Goal: Task Accomplishment & Management: Use online tool/utility

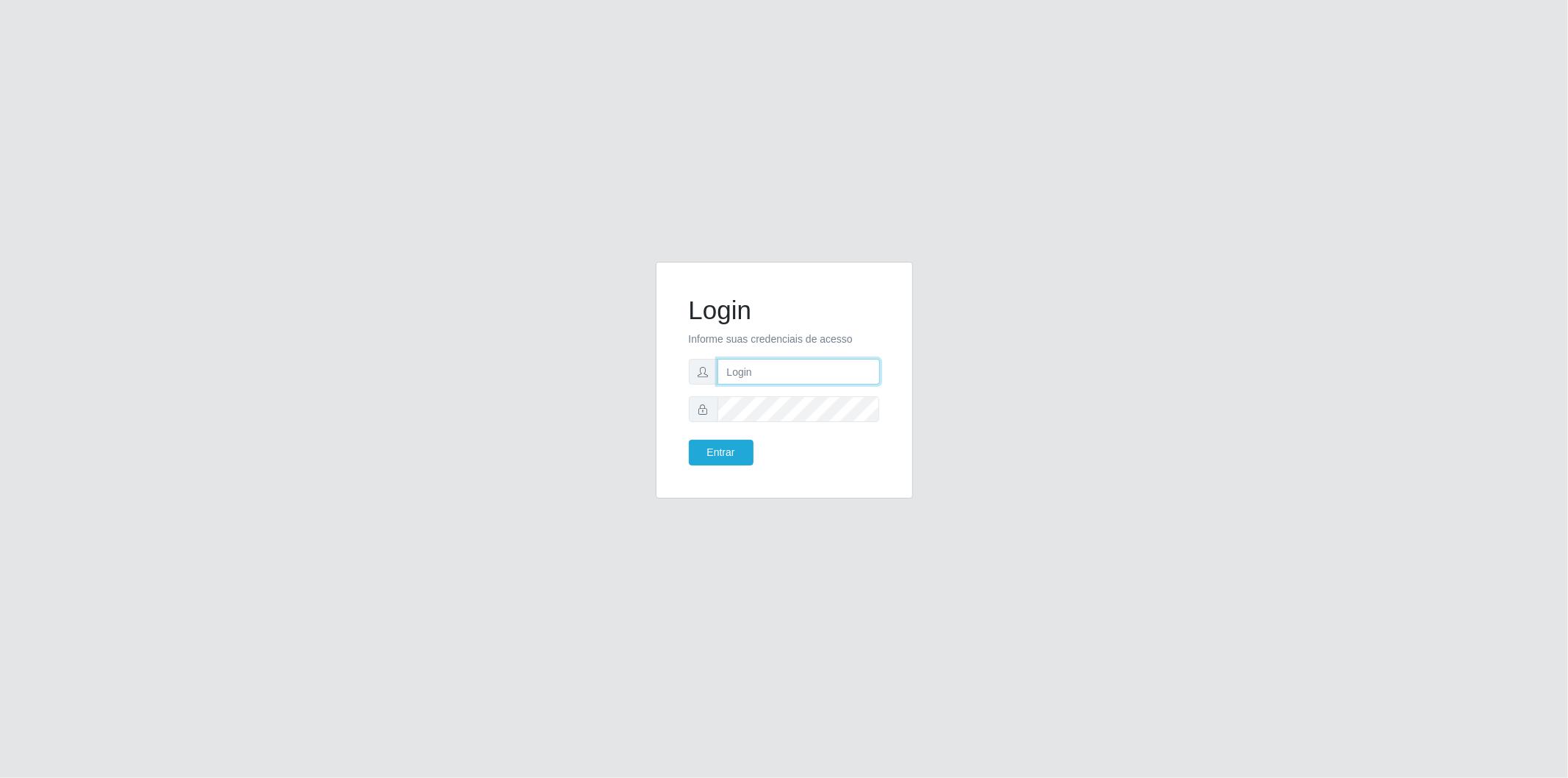
click at [769, 378] on input "text" at bounding box center [798, 371] width 162 height 26
type input "[EMAIL_ADDRESS][DOMAIN_NAME]"
click at [722, 450] on button "Entrar" at bounding box center [721, 453] width 65 height 26
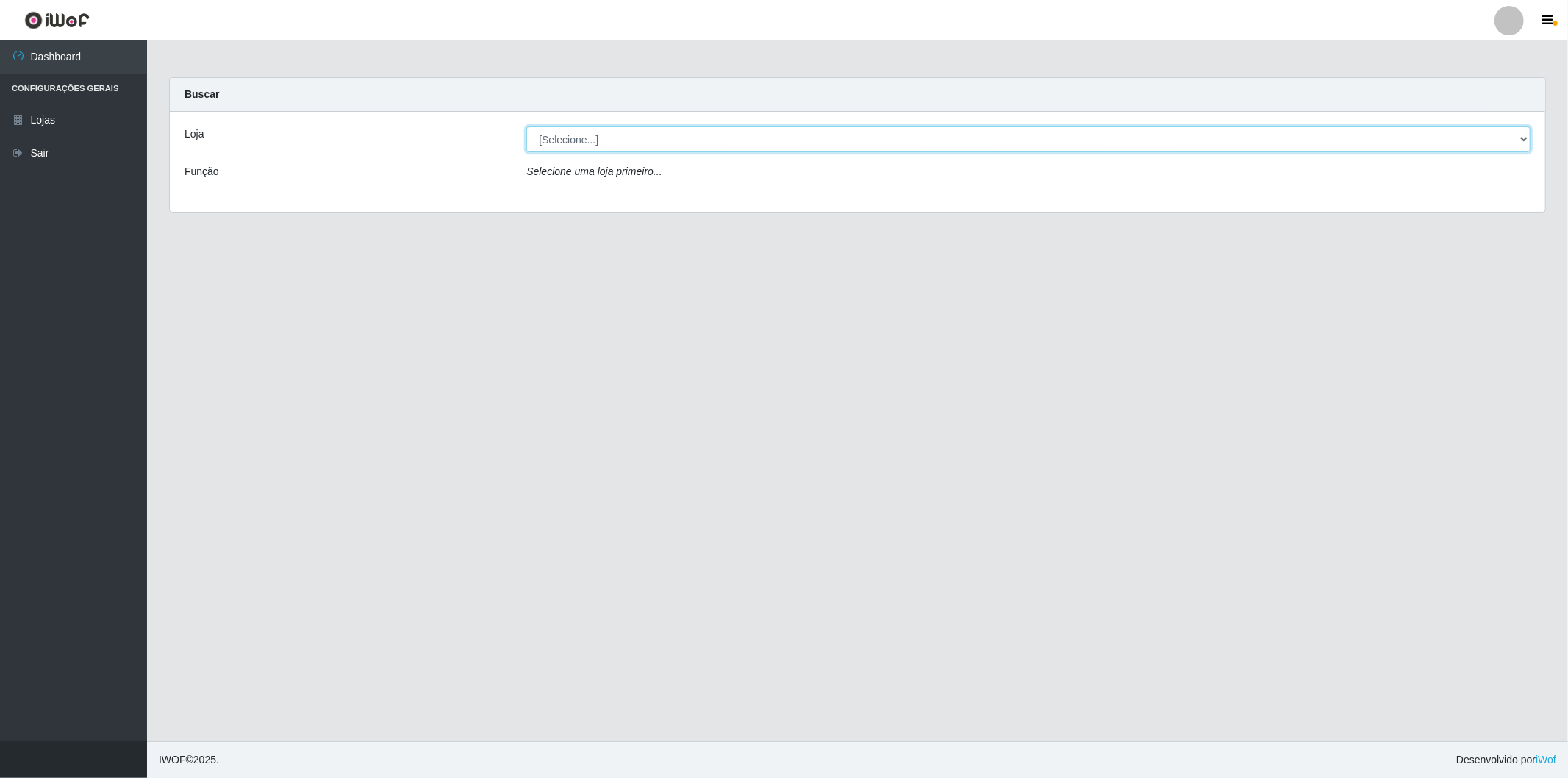
click at [1510, 144] on select "[Selecione...] BomQueSó Agreste - Loja 2" at bounding box center [1029, 139] width 1004 height 26
select select "214"
click at [526, 126] on select "[Selecione...] BomQueSó Agreste - Loja 2" at bounding box center [1029, 139] width 1004 height 26
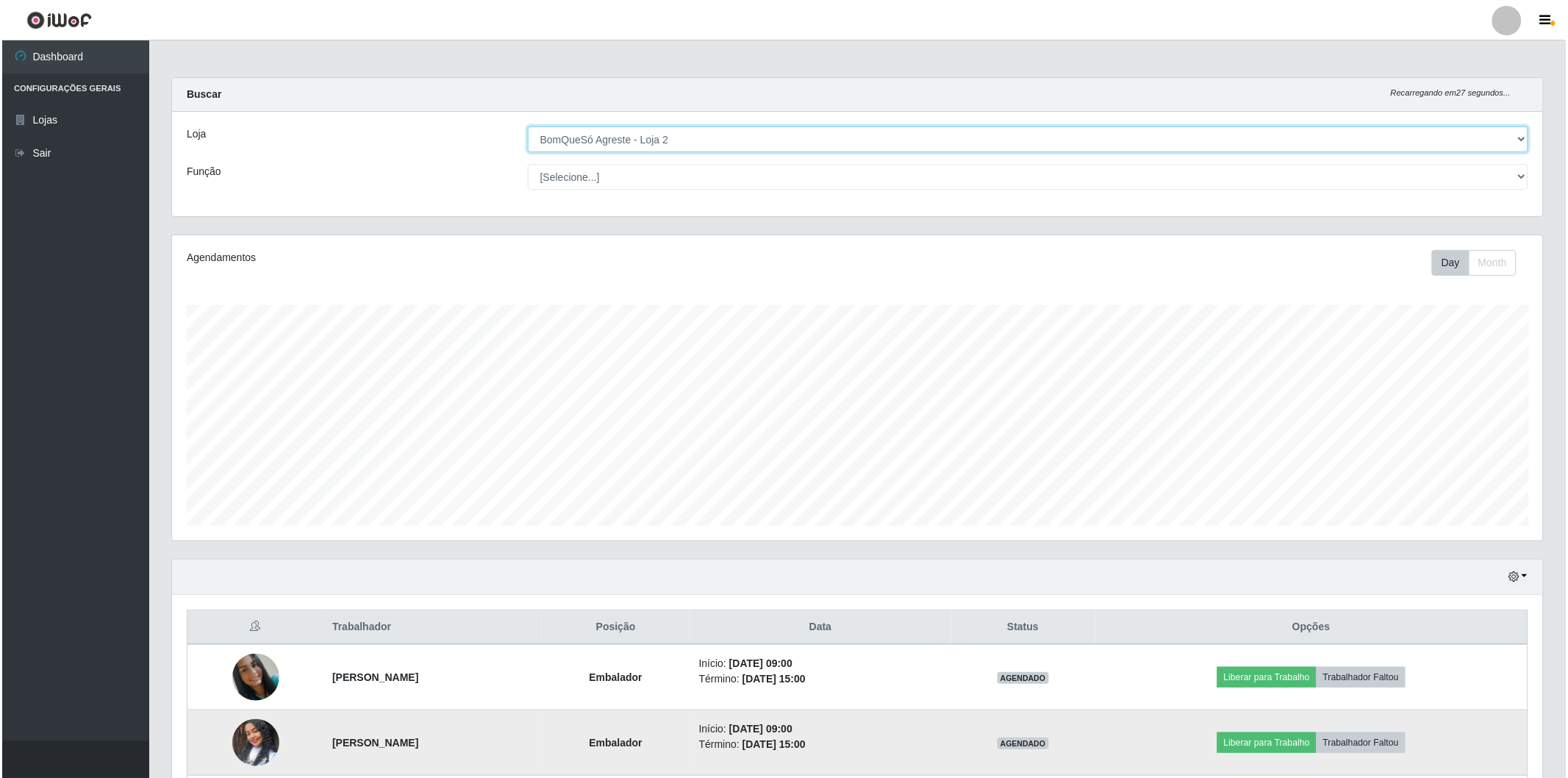
scroll to position [163, 0]
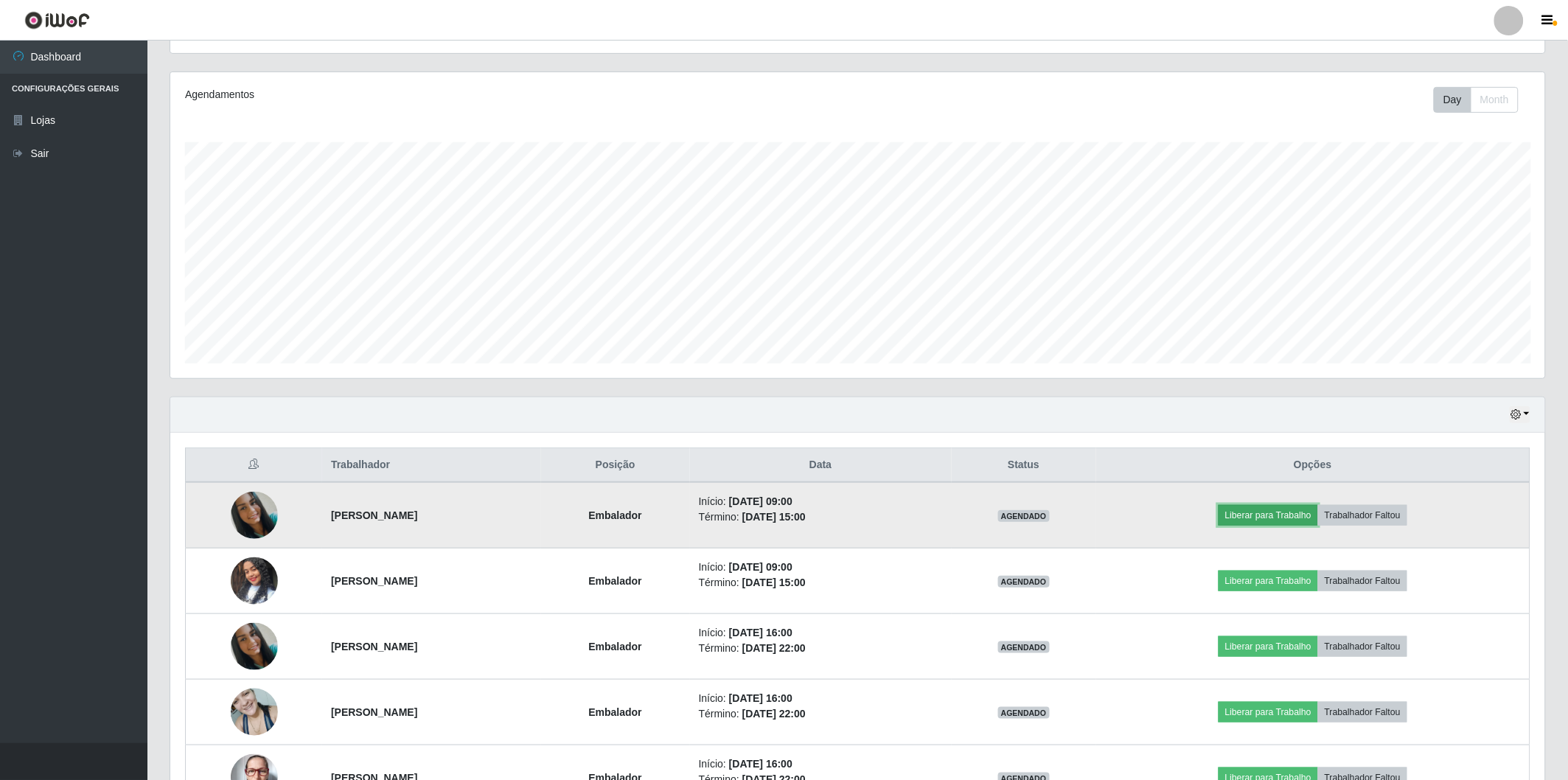
click at [1302, 519] on button "Liberar para Trabalho" at bounding box center [1268, 515] width 100 height 20
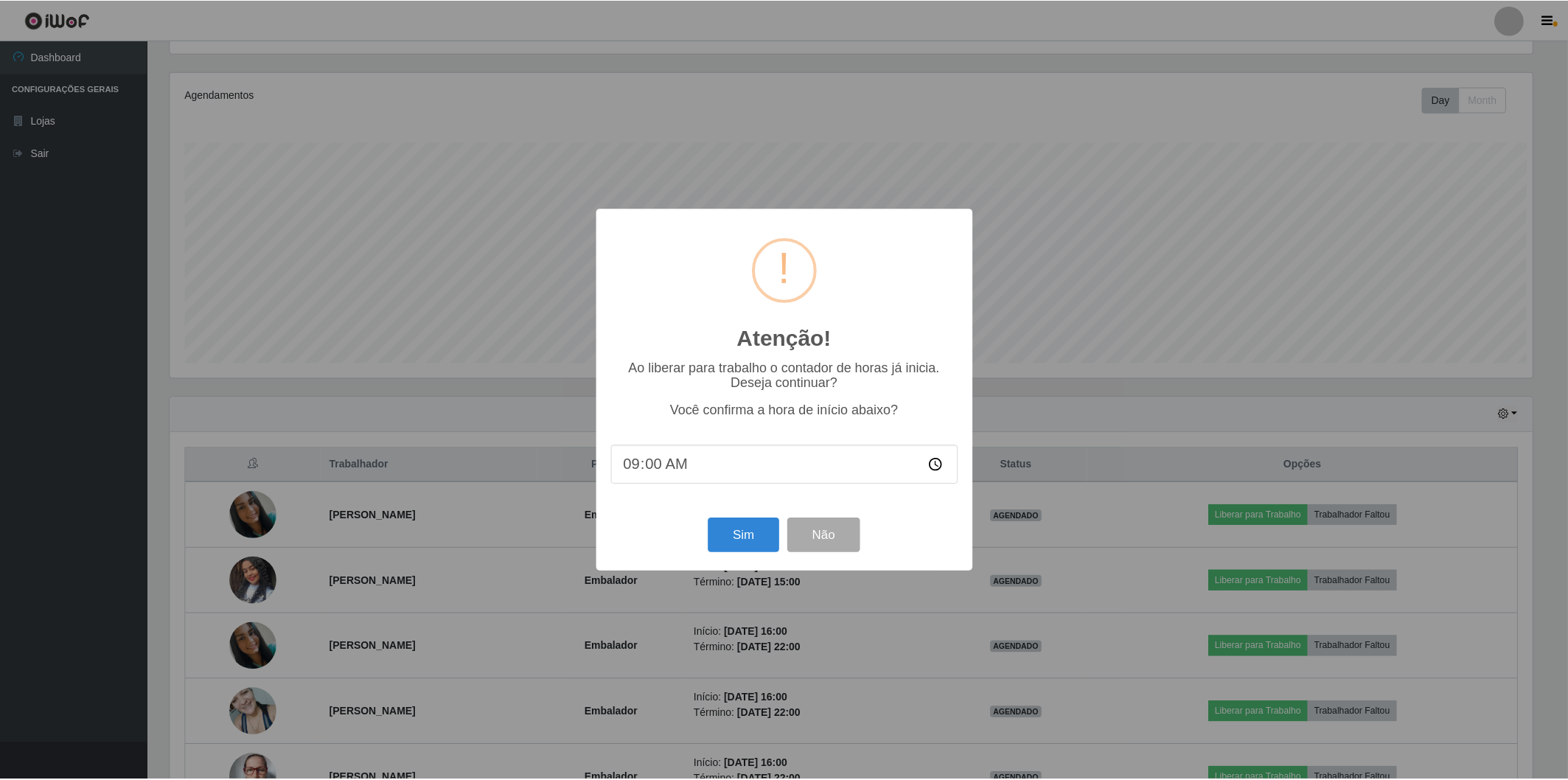
scroll to position [305, 1366]
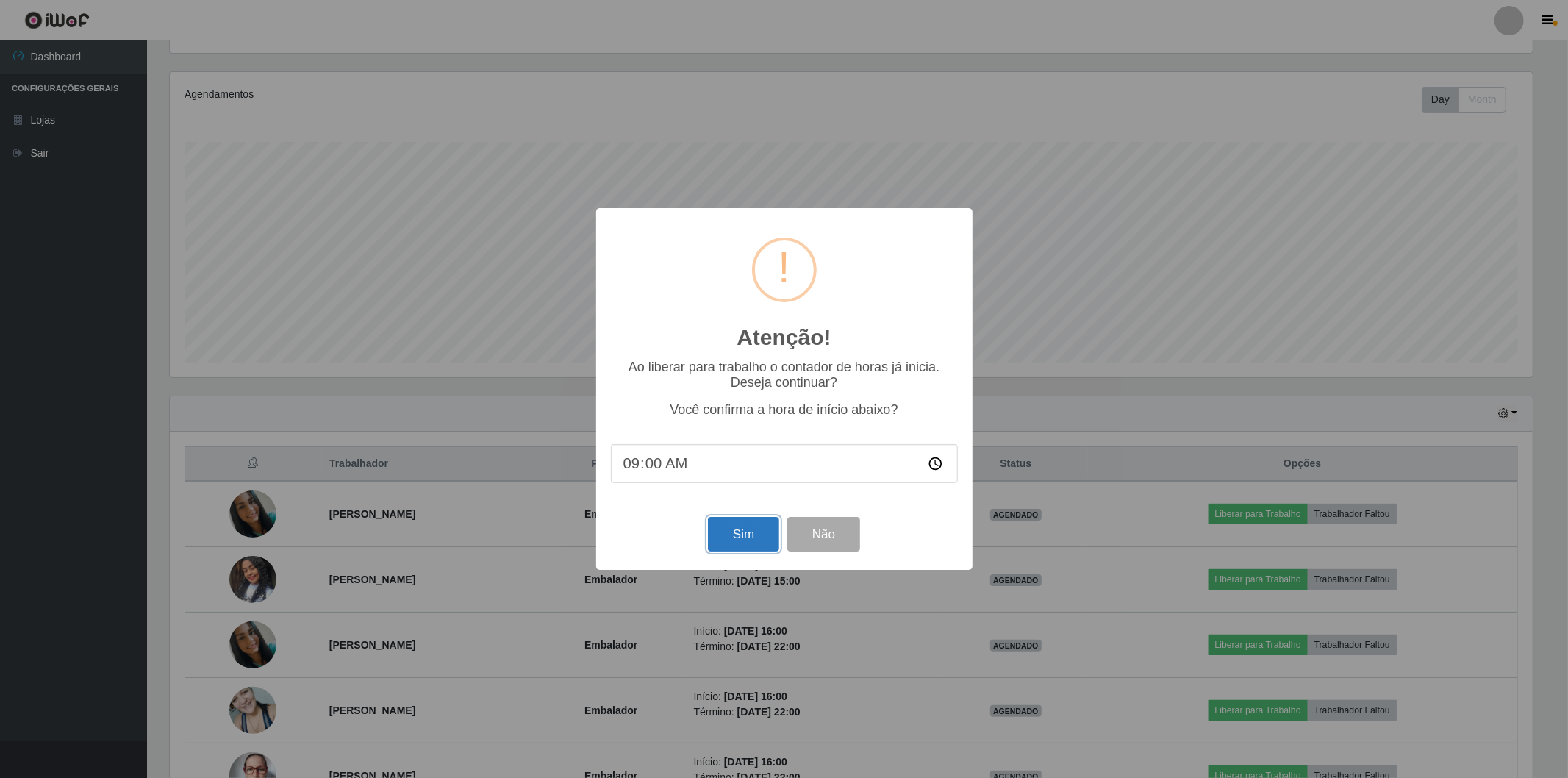
click at [745, 532] on button "Sim" at bounding box center [744, 534] width 71 height 34
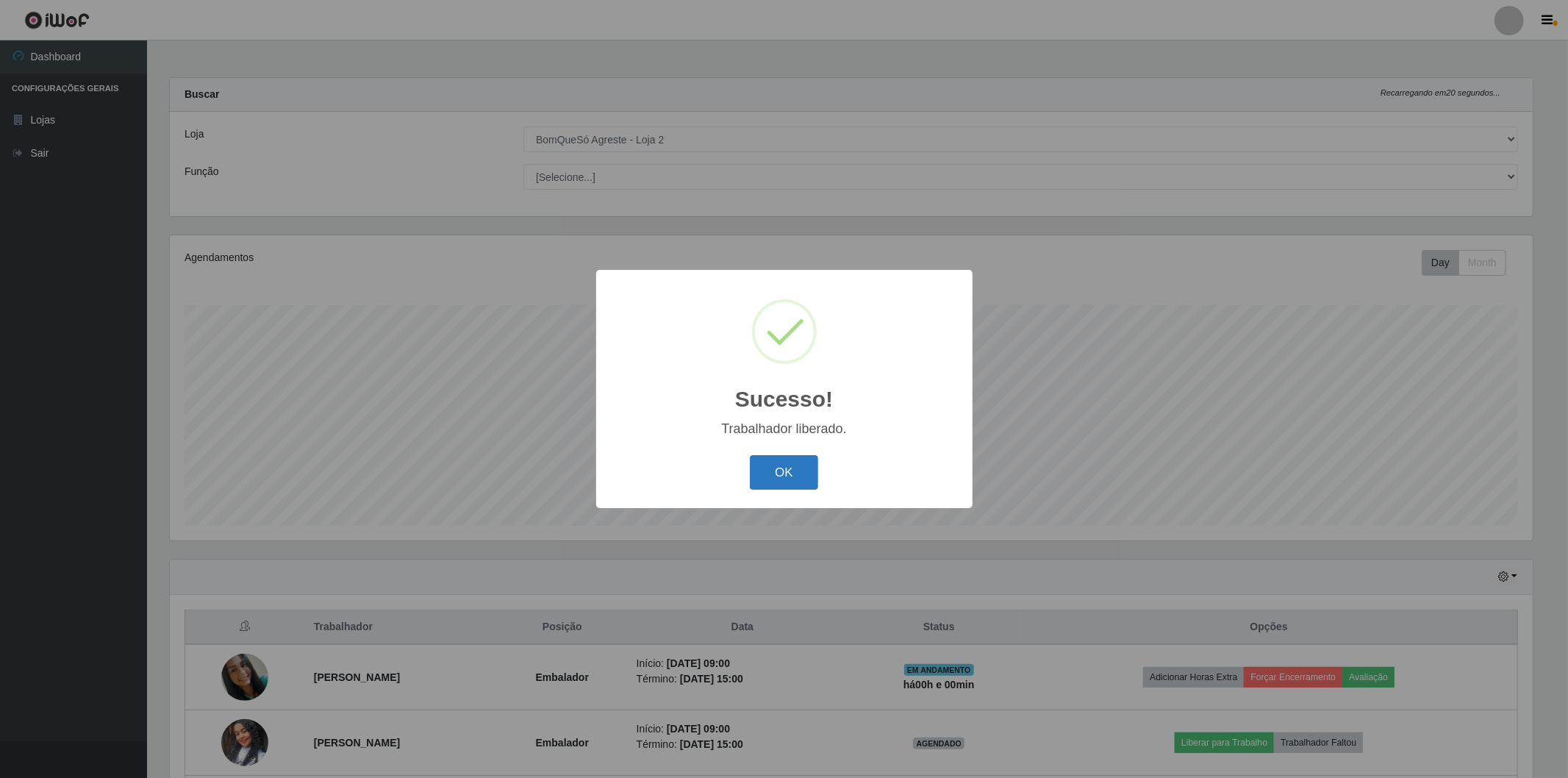
click at [795, 460] on button "OK" at bounding box center [784, 472] width 69 height 34
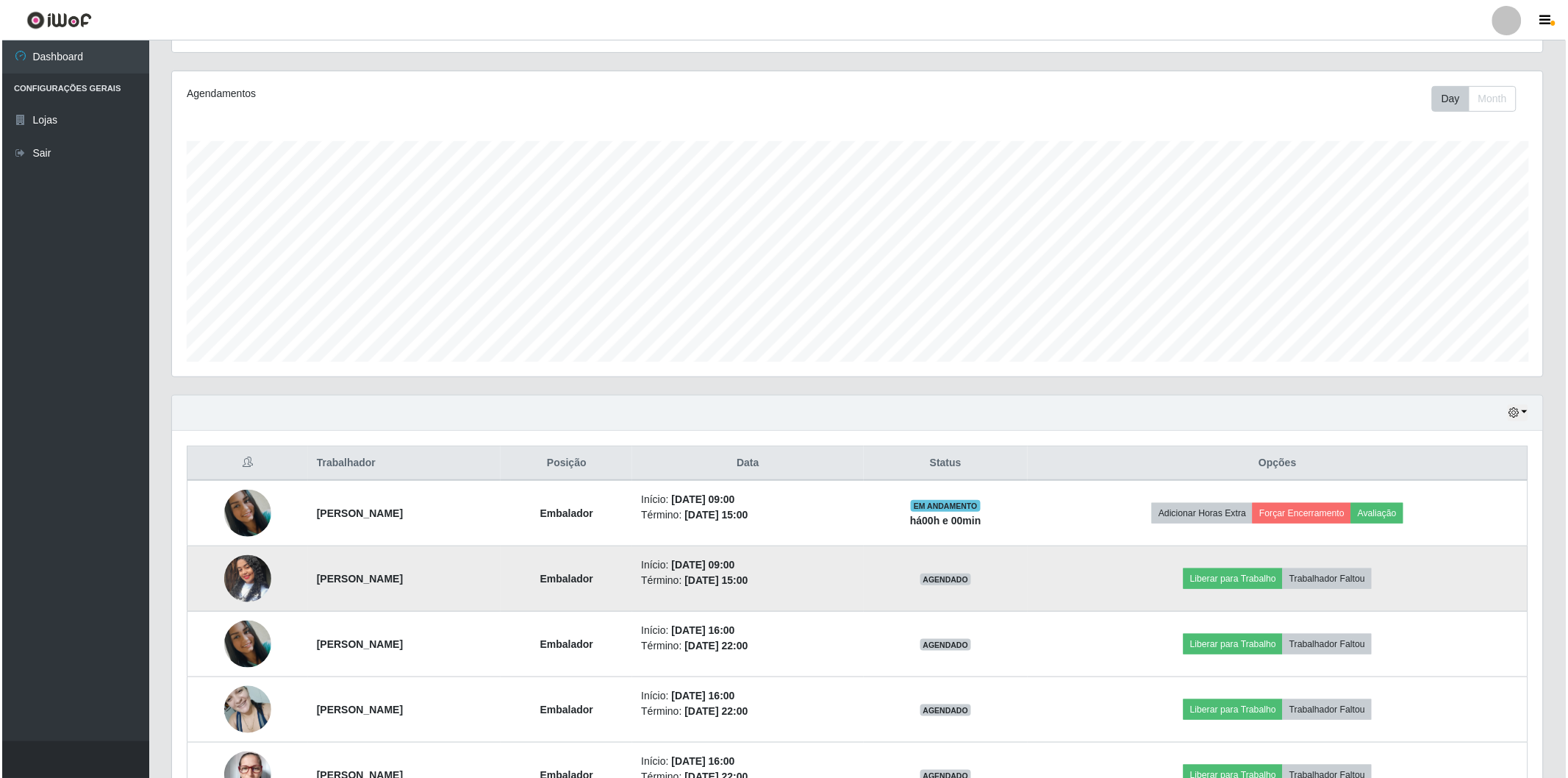
scroll to position [305, 1371]
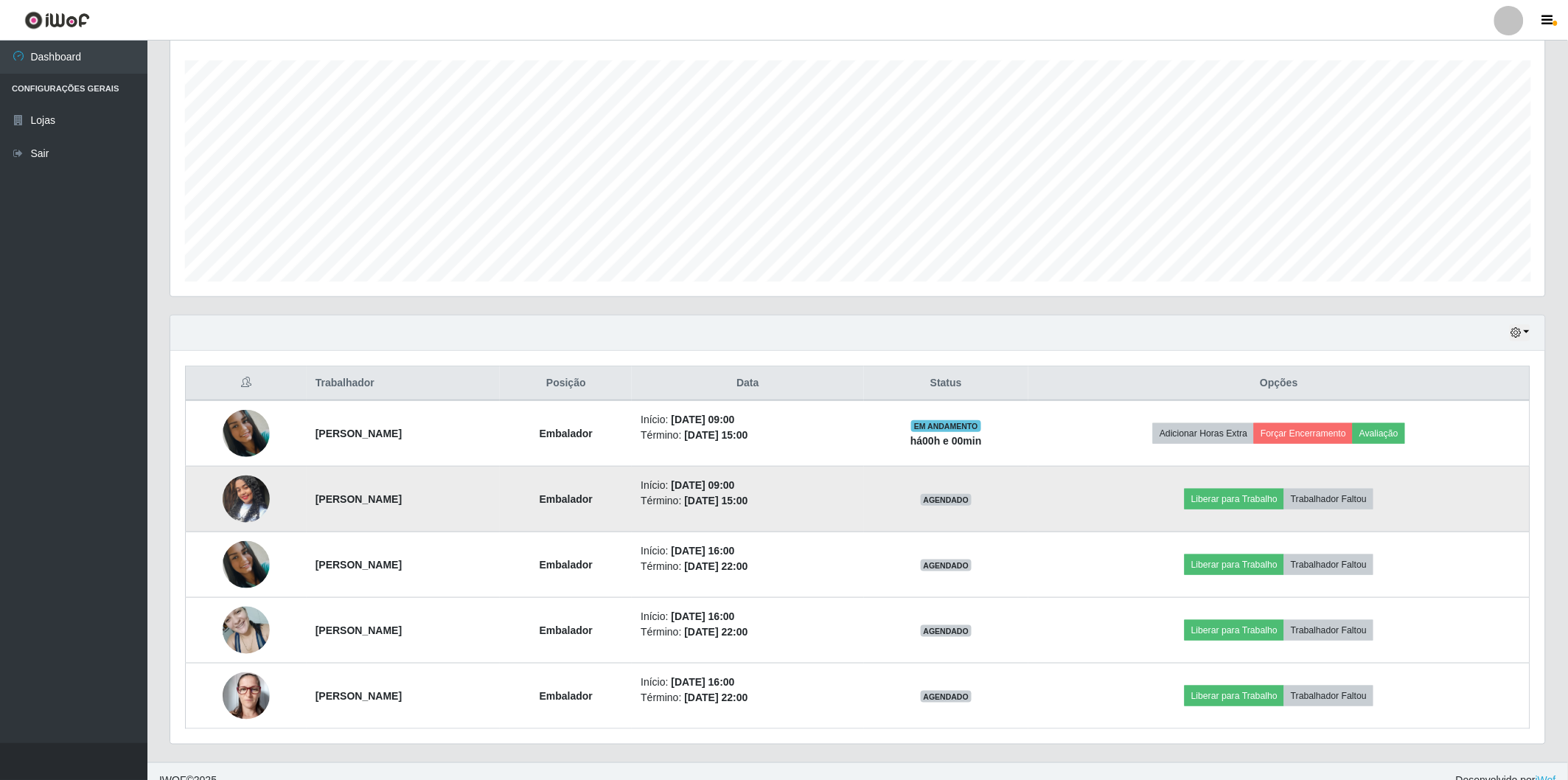
click at [1220, 487] on td "Liberar para Trabalho Trabalhador Faltou" at bounding box center [1279, 499] width 501 height 65
click at [1222, 502] on button "Liberar para Trabalho" at bounding box center [1235, 499] width 100 height 20
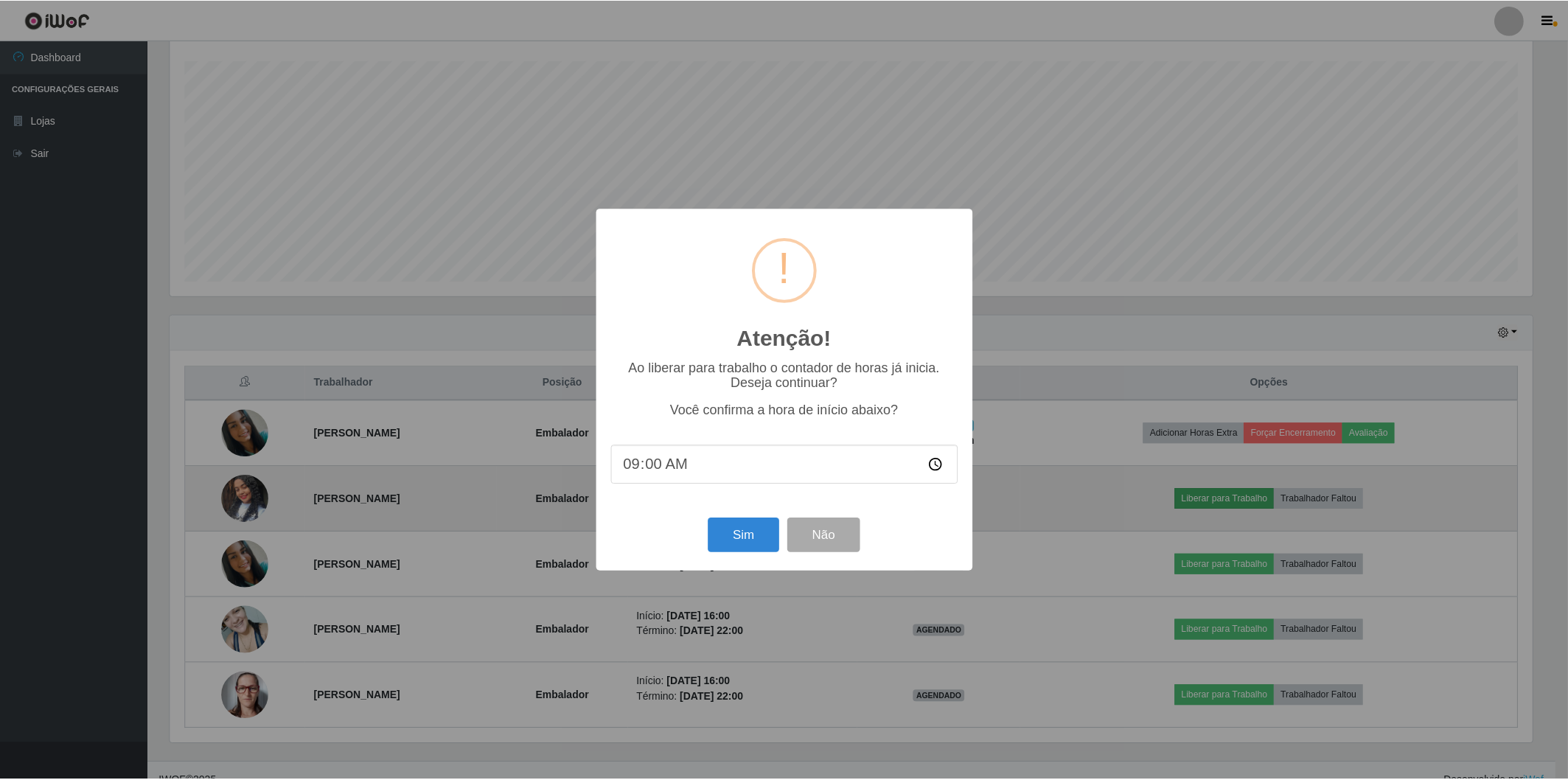
scroll to position [305, 1366]
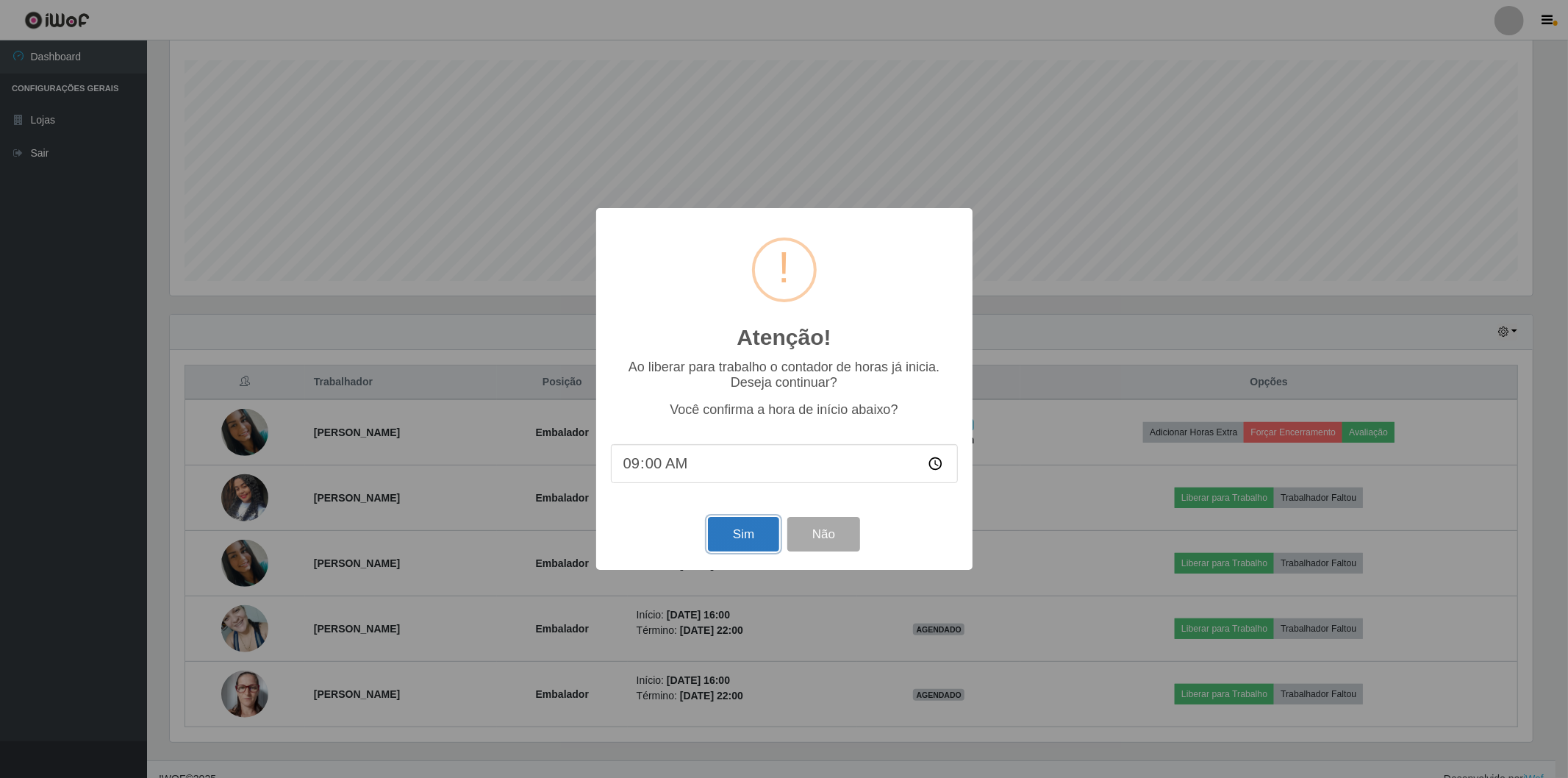
click at [733, 547] on button "Sim" at bounding box center [744, 534] width 71 height 34
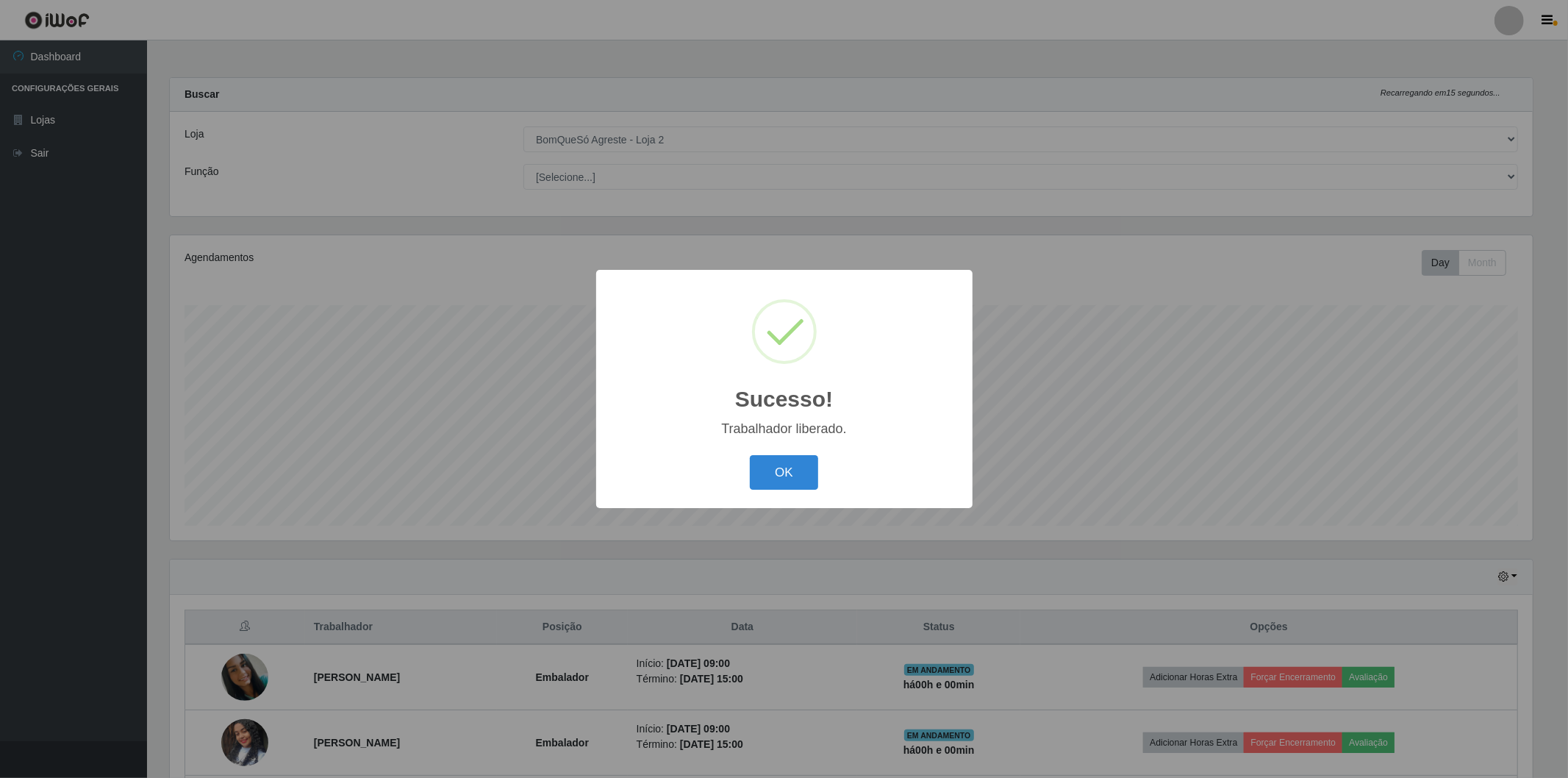
click at [45, 343] on div "Sucesso! × Trabalhador liberado. OK Cancel" at bounding box center [784, 389] width 1568 height 778
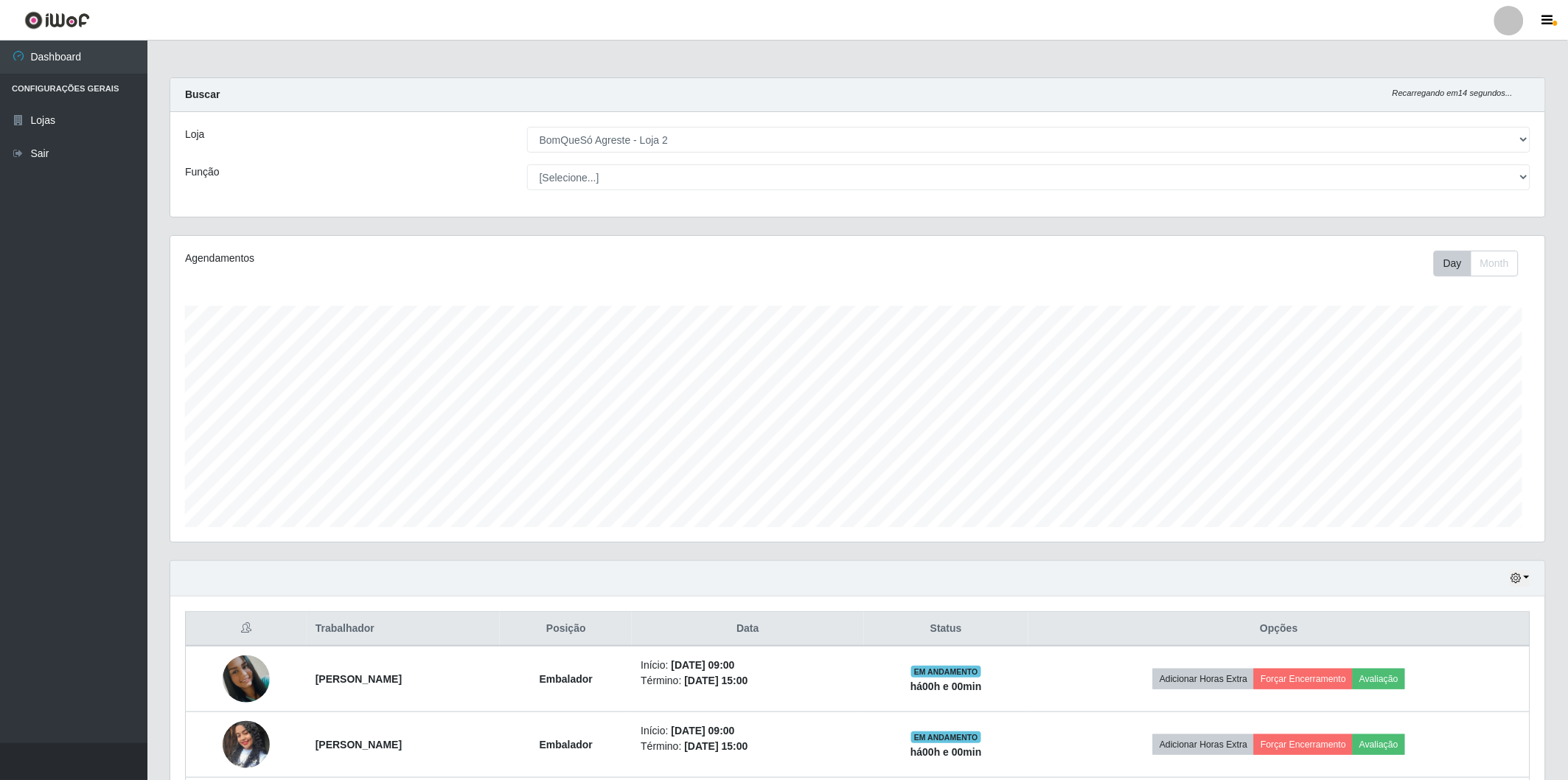
scroll to position [305, 1375]
click at [1233, 278] on div "Agendamentos Day Month 28/09 Agendamentos 35.3" at bounding box center [858, 388] width 1375 height 306
